Goal: Check status

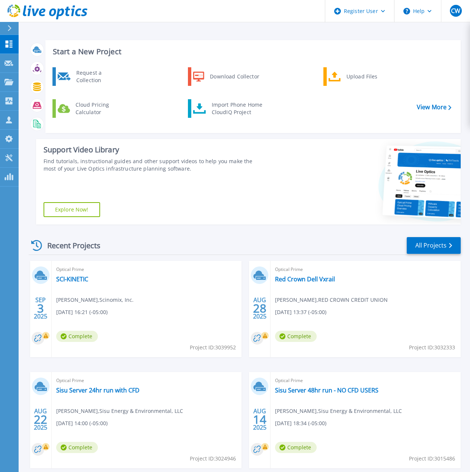
click at [104, 279] on div "Optical Prime SCI-KINETIC Chris Zammit , Scinomix, Inc. 09/03/2025, 16:21 (-05:…" at bounding box center [147, 309] width 190 height 96
click at [75, 280] on link "SCI-KINETIC" at bounding box center [72, 278] width 32 height 7
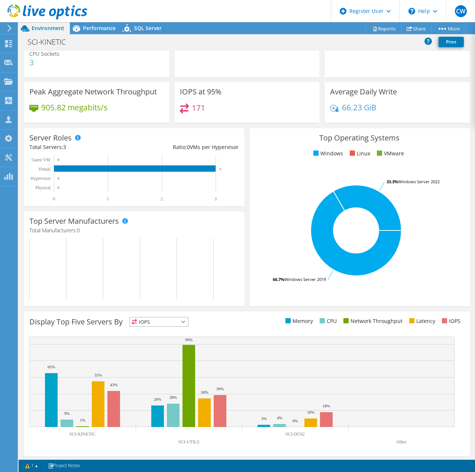
scroll to position [45, 0]
